Goal: Information Seeking & Learning: Learn about a topic

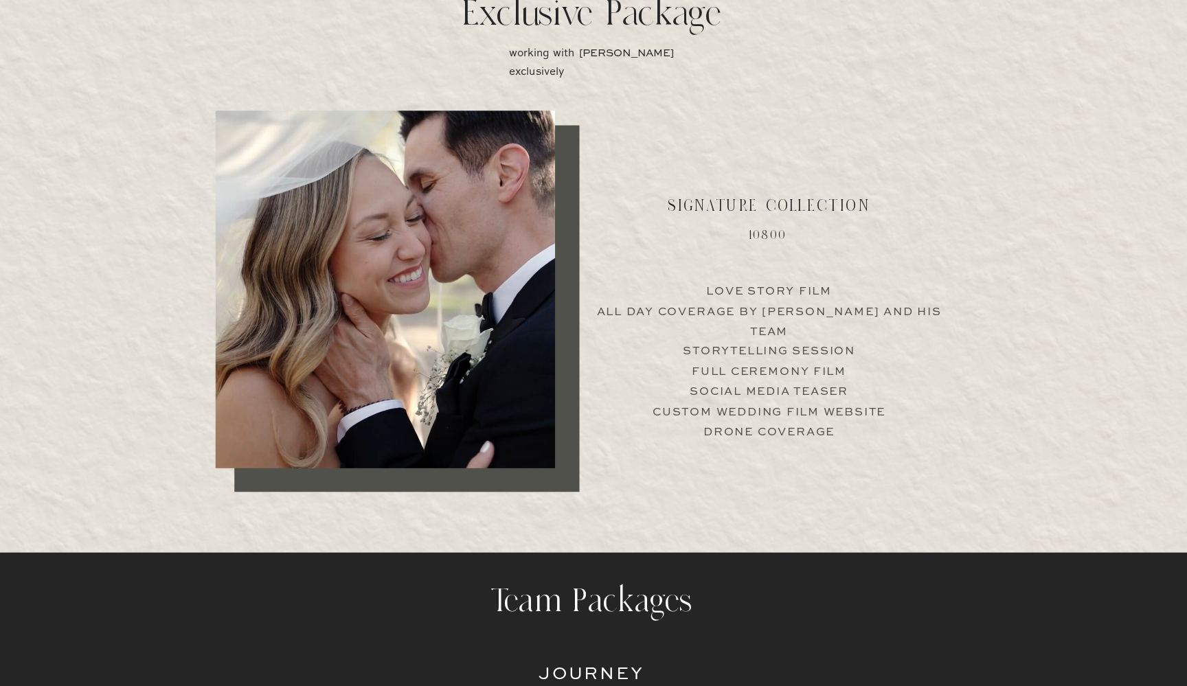
scroll to position [2665, 0]
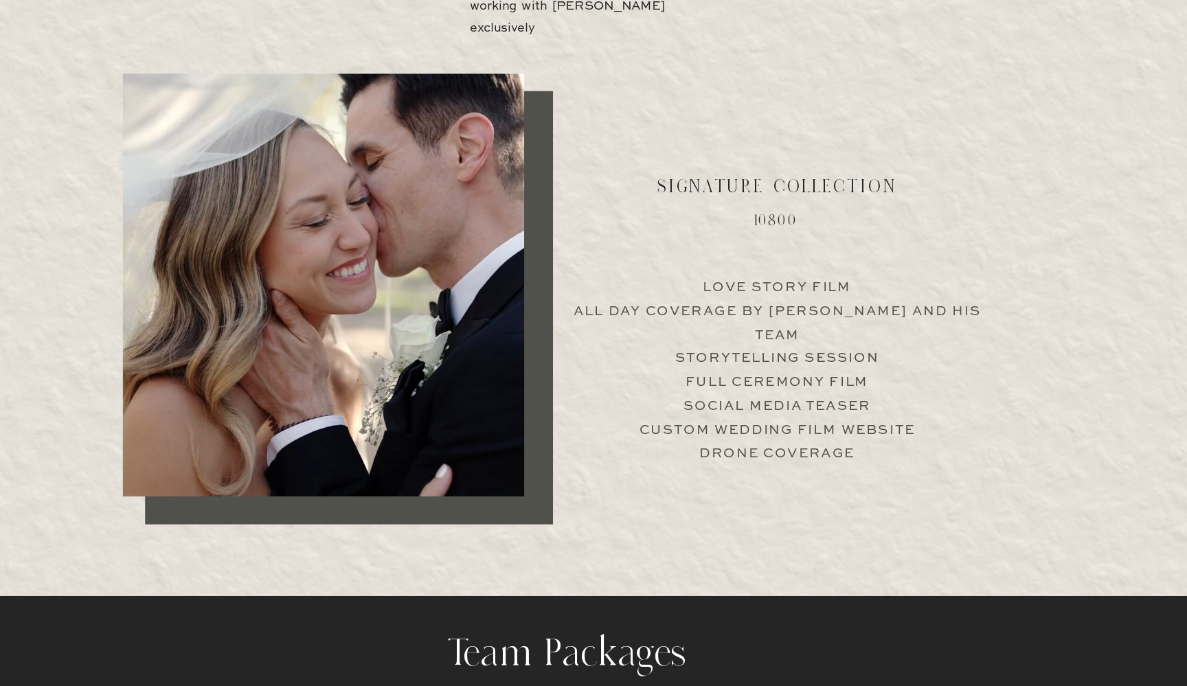
drag, startPoint x: 522, startPoint y: 52, endPoint x: 619, endPoint y: 279, distance: 247.3
click at [619, 345] on p "Love Story Film All Day Coverage by [PERSON_NAME] and his team Storytelling Ses…" at bounding box center [768, 411] width 341 height 132
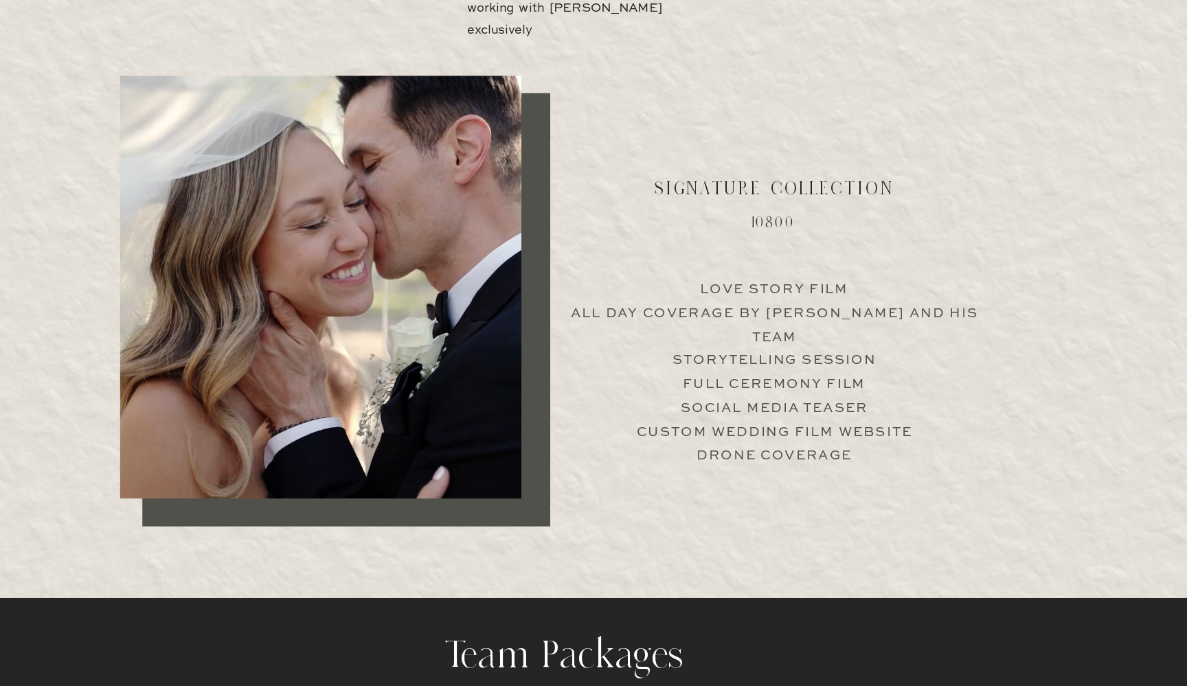
scroll to position [2636, 0]
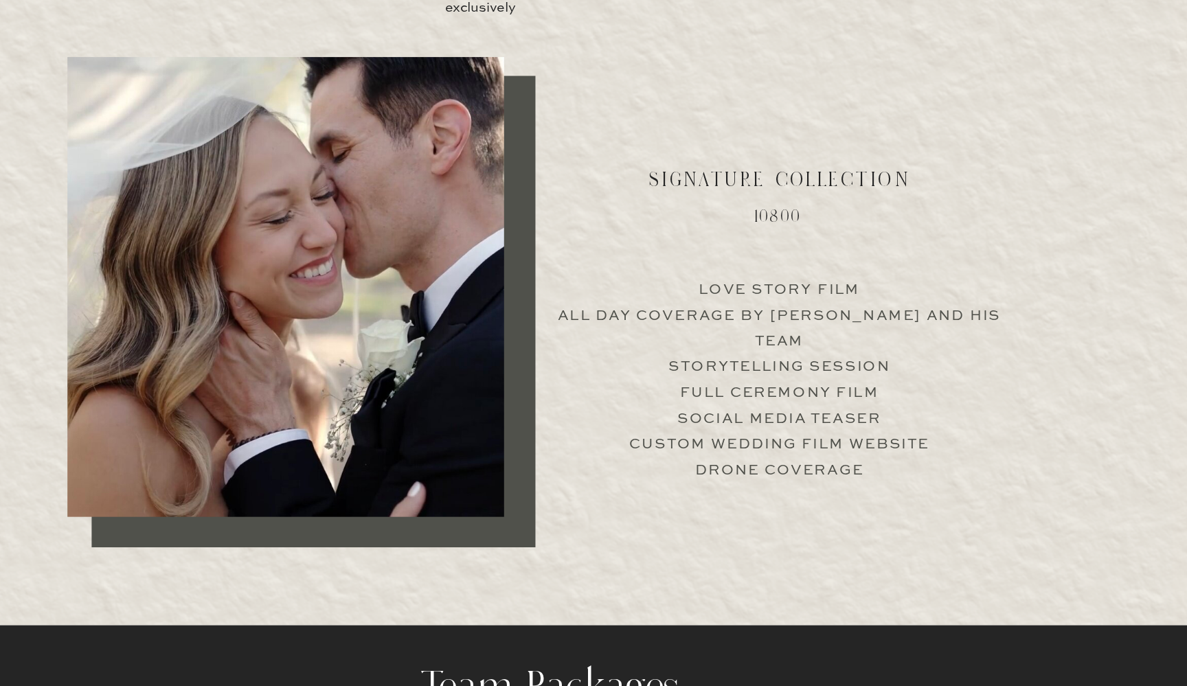
click at [598, 373] on p "Love Story Film All Day Coverage by [PERSON_NAME] and his team Storytelling Ses…" at bounding box center [768, 439] width 341 height 132
drag, startPoint x: 514, startPoint y: 258, endPoint x: 617, endPoint y: 252, distance: 103.9
click at [617, 373] on p "Love Story Film All Day Coverage by [PERSON_NAME] and his team Storytelling Ses…" at bounding box center [768, 439] width 341 height 132
click at [598, 373] on p "Love Story Film All Day Coverage by [PERSON_NAME] and his team Storytelling Ses…" at bounding box center [768, 439] width 341 height 132
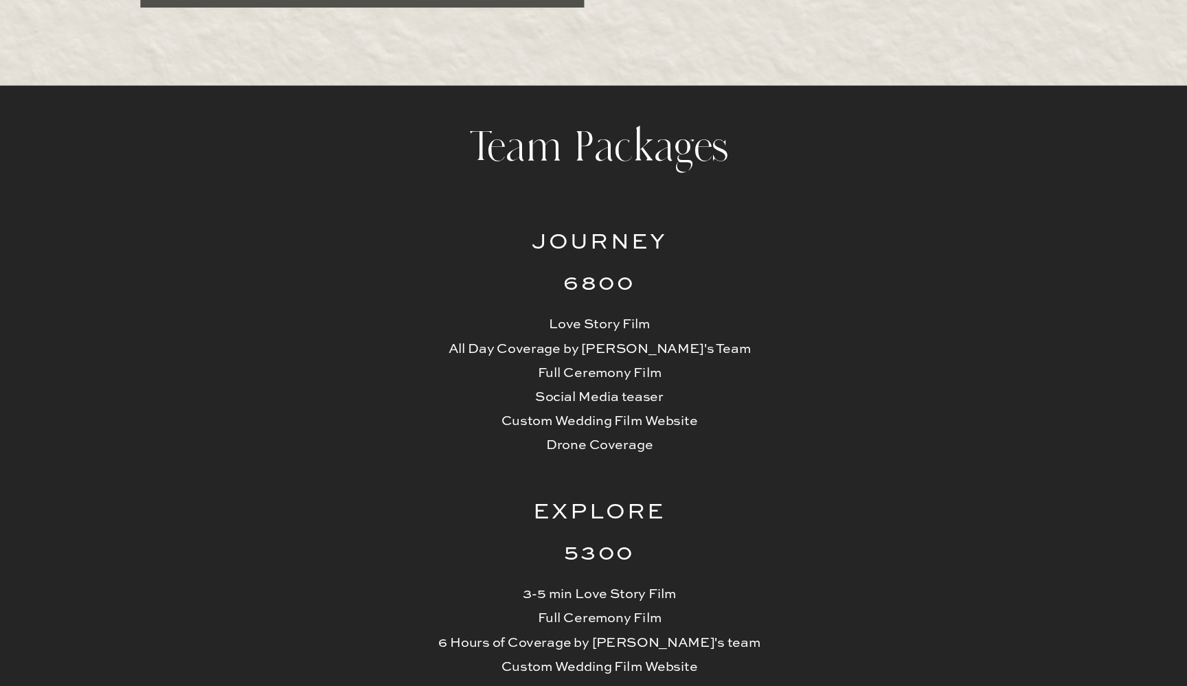
scroll to position [3024, 0]
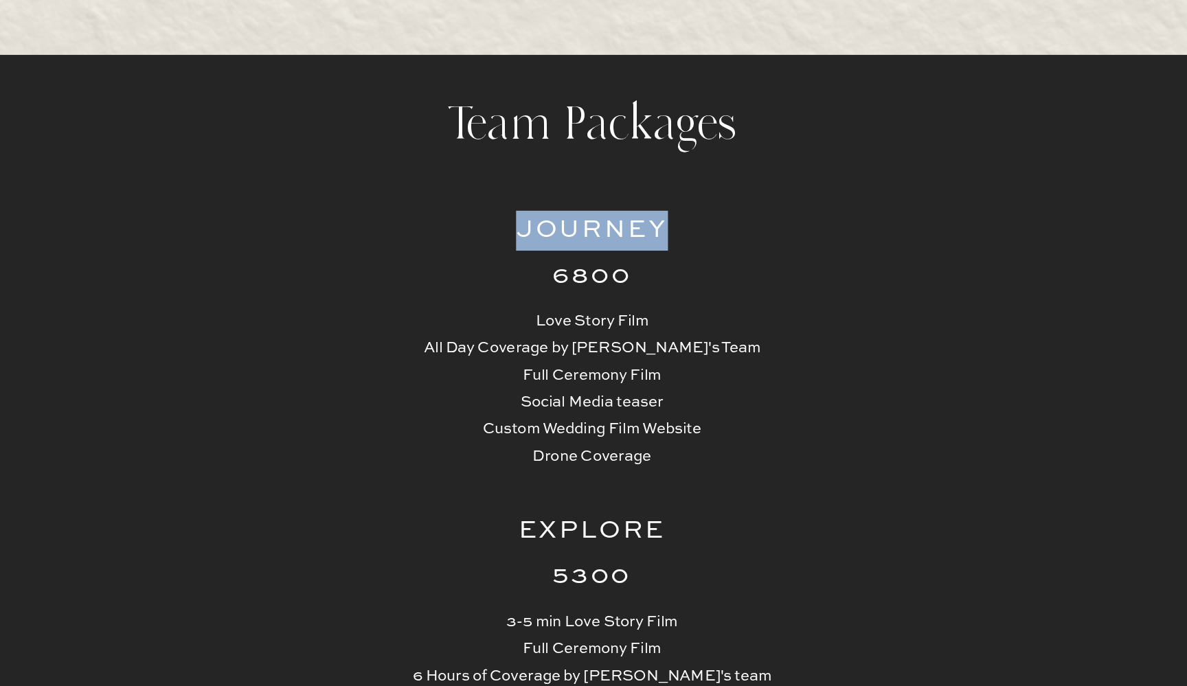
drag, startPoint x: 356, startPoint y: 158, endPoint x: 455, endPoint y: 155, distance: 98.9
click at [526, 359] on h2 "Journey" at bounding box center [593, 372] width 135 height 27
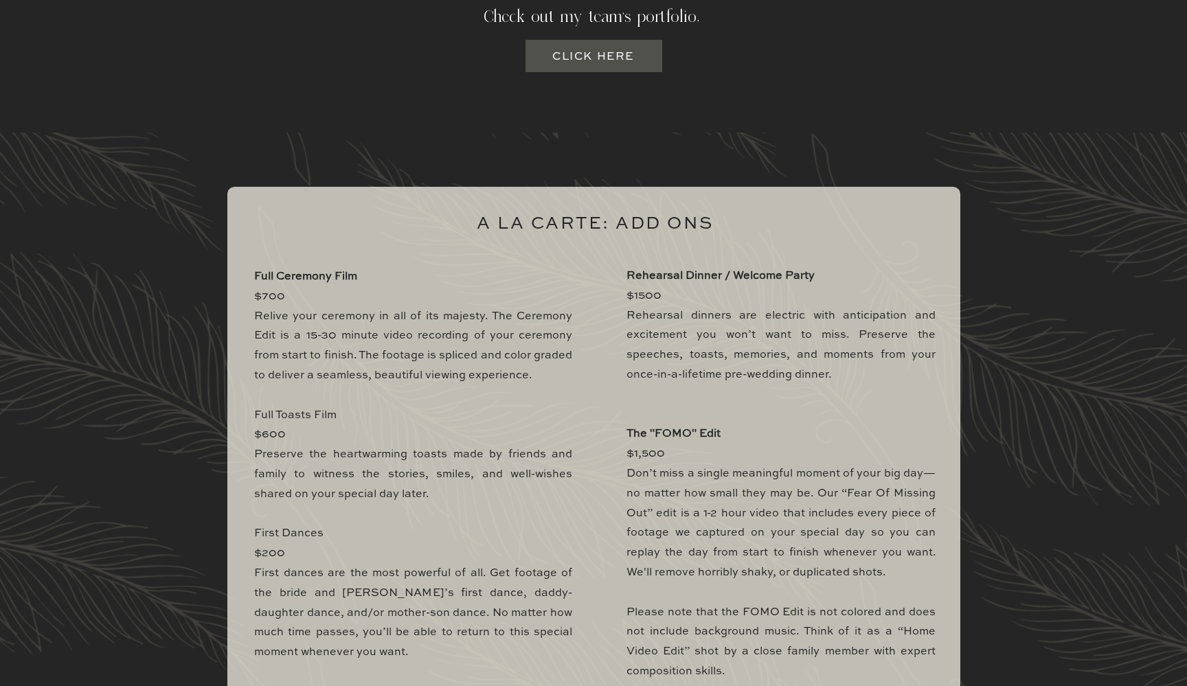
scroll to position [4077, 0]
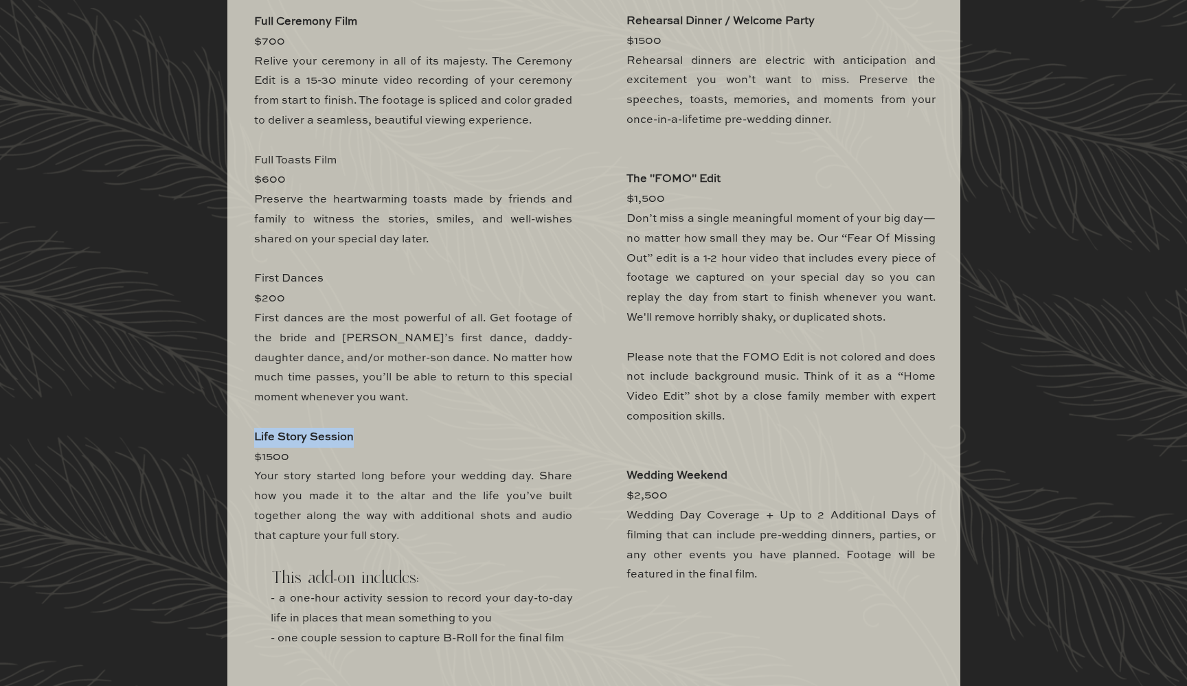
drag, startPoint x: 255, startPoint y: 430, endPoint x: 375, endPoint y: 427, distance: 119.5
click at [375, 427] on p "Full Ceremony Film $700 Relive your ceremony in all of its majesty. The Ceremon…" at bounding box center [413, 344] width 318 height 665
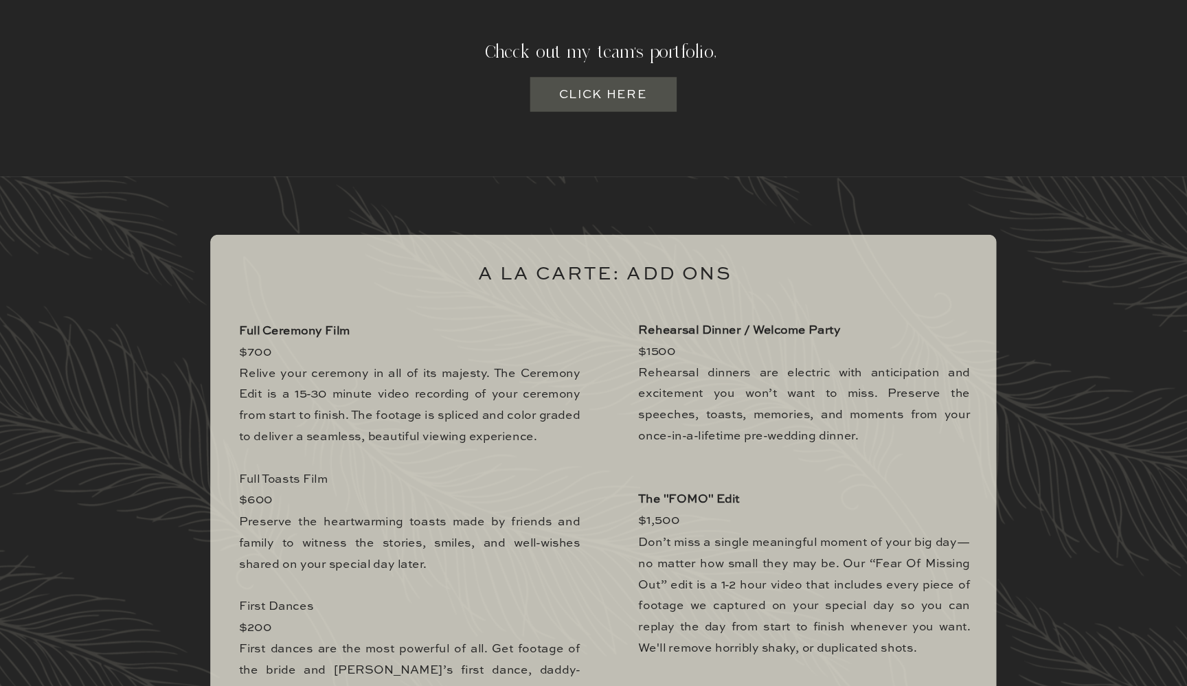
scroll to position [3747, 0]
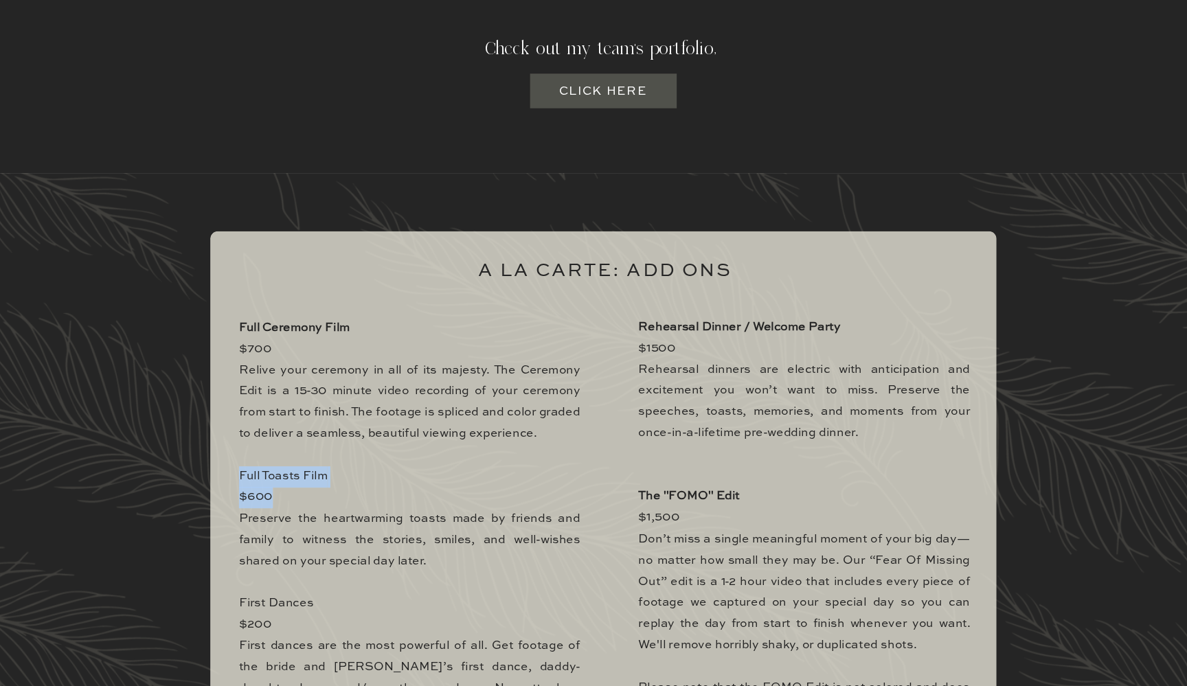
drag, startPoint x: 223, startPoint y: 439, endPoint x: 287, endPoint y: 448, distance: 64.5
click at [287, 448] on p "Full Ceremony Film $700 Relive your ceremony in all of its majesty. The Ceremon…" at bounding box center [413, 675] width 318 height 665
drag, startPoint x: 258, startPoint y: 458, endPoint x: 228, endPoint y: 457, distance: 29.5
click at [254, 457] on p "Full Ceremony Film $700 Relive your ceremony in all of its majesty. The Ceremon…" at bounding box center [413, 675] width 318 height 665
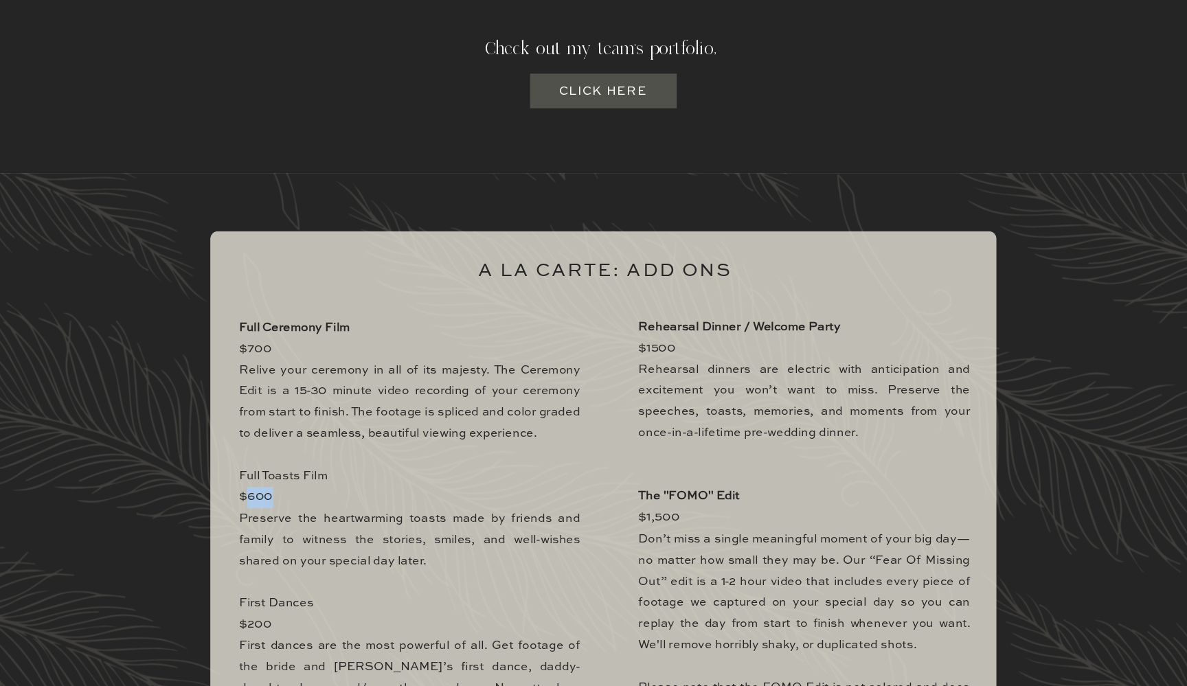
click at [254, 457] on p "Full Ceremony Film $700 Relive your ceremony in all of its majesty. The Ceremon…" at bounding box center [413, 675] width 318 height 665
click at [671, 504] on b "The "FOMO" Edit" at bounding box center [673, 509] width 94 height 11
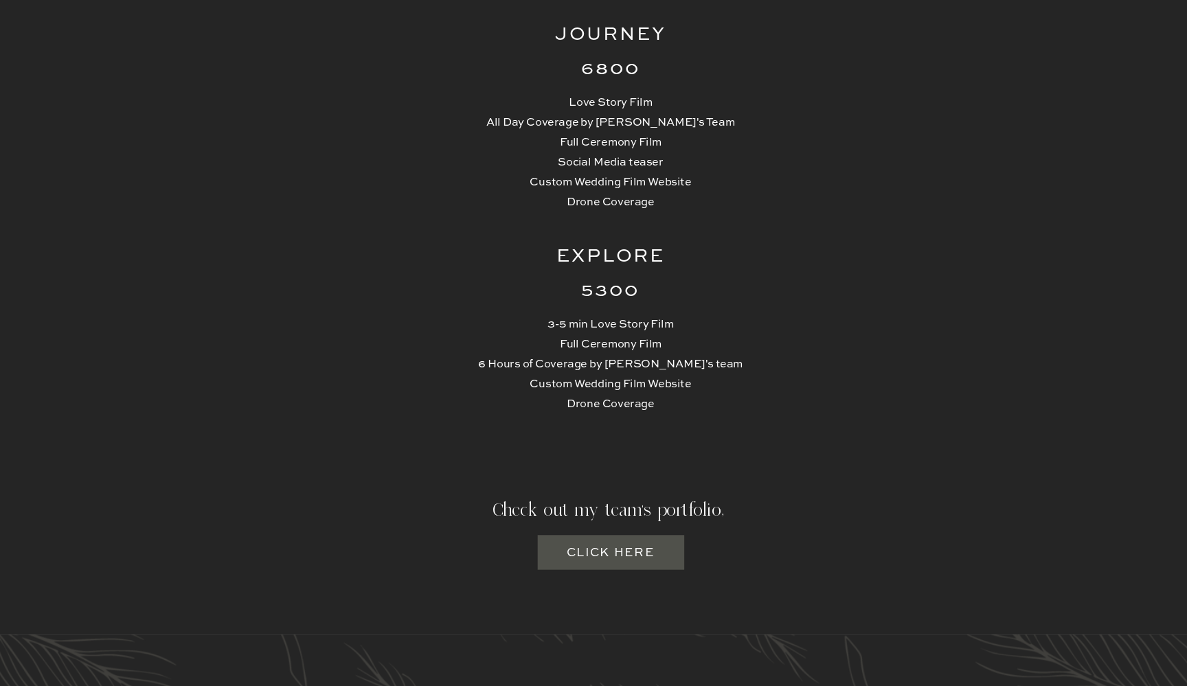
scroll to position [3341, 0]
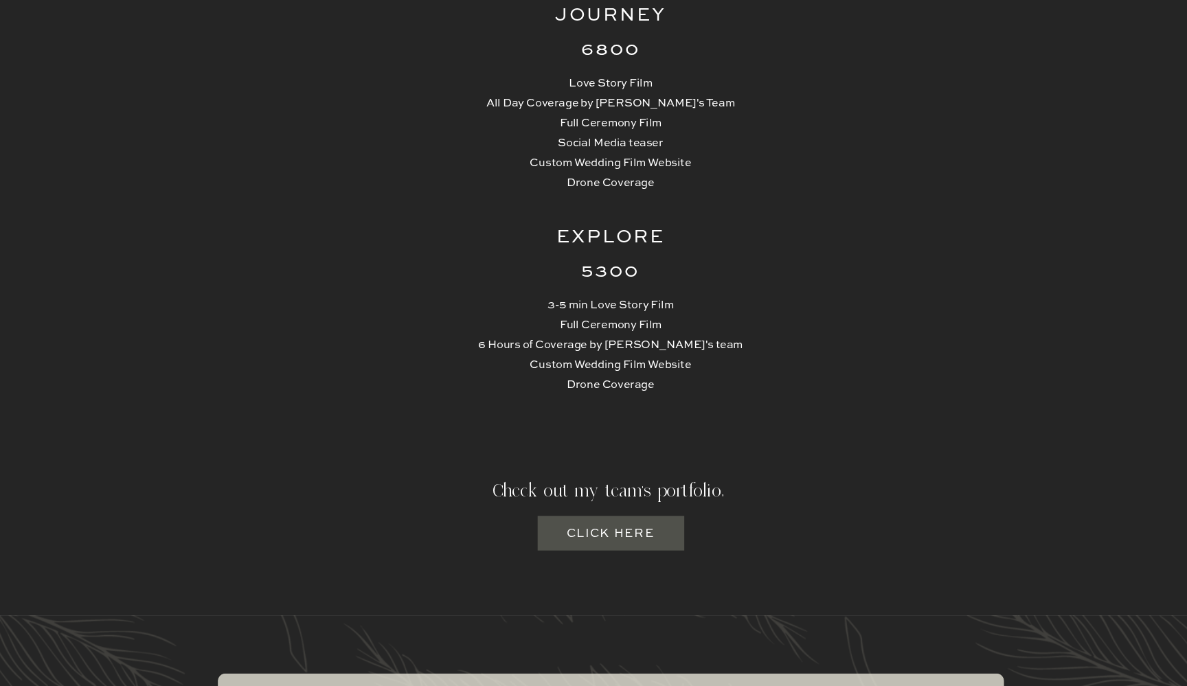
click at [566, 529] on h3 "Click here" at bounding box center [594, 537] width 84 height 17
